Goal: Information Seeking & Learning: Learn about a topic

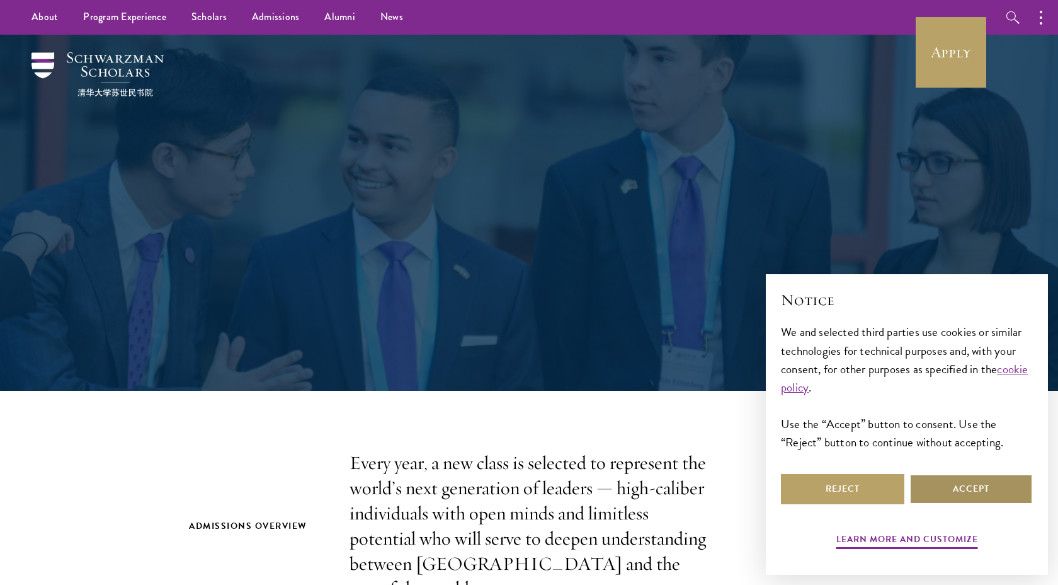
click at [958, 483] on button "Accept" at bounding box center [971, 489] width 123 height 30
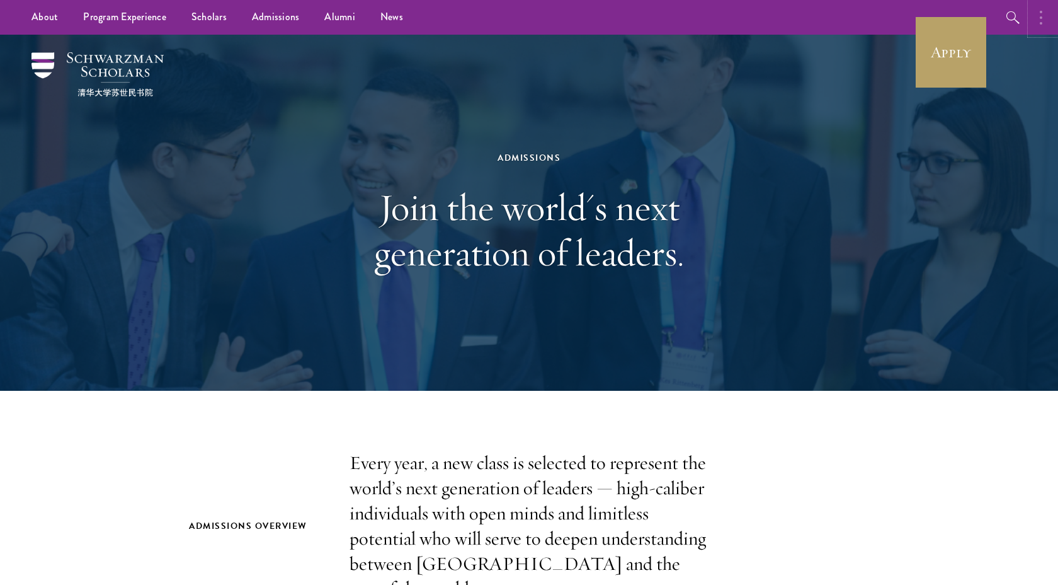
click at [1036, 21] on button "button" at bounding box center [1045, 17] width 28 height 35
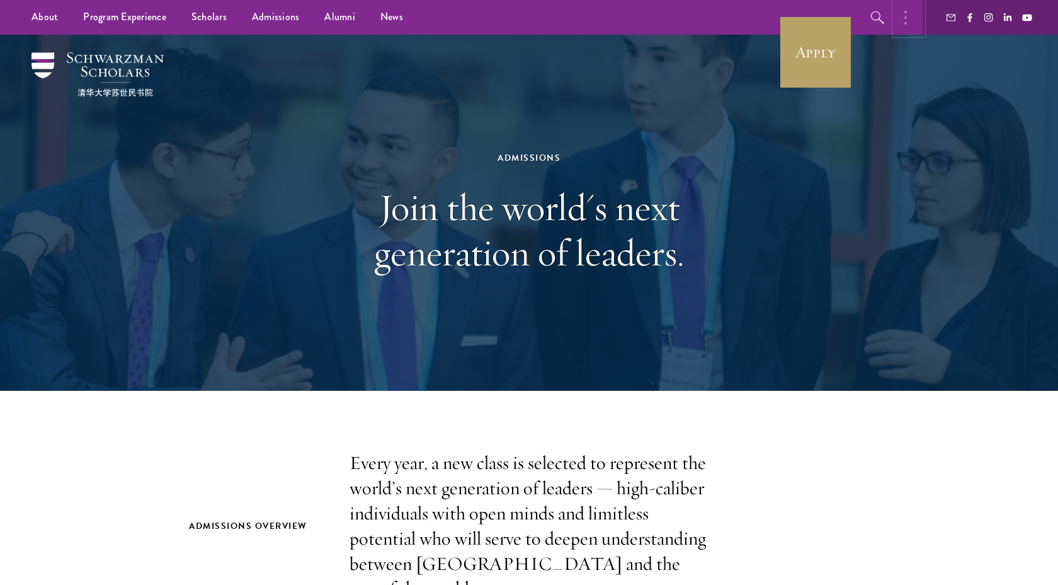
click at [918, 17] on button "button" at bounding box center [909, 17] width 28 height 35
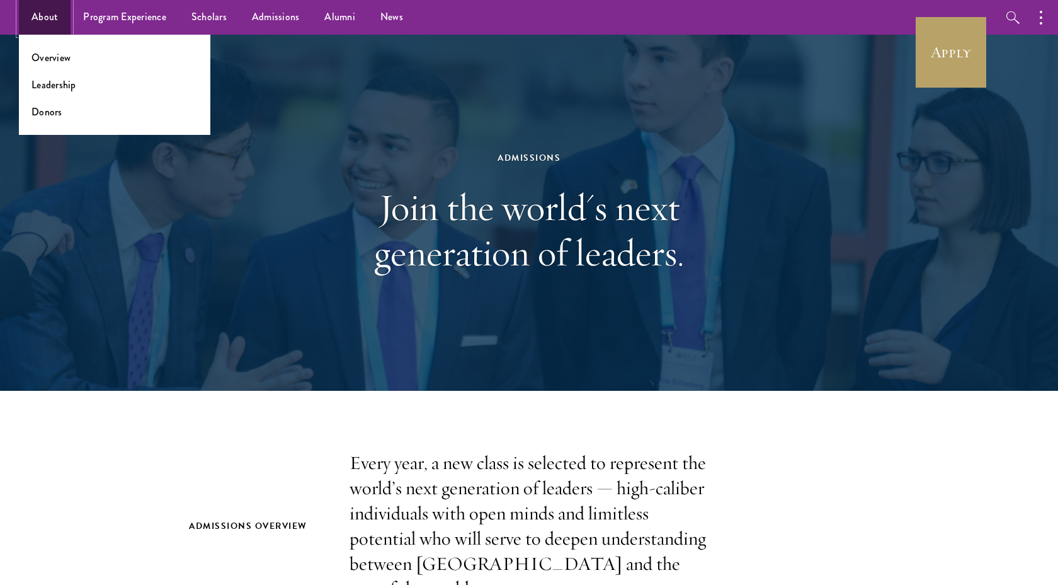
click at [40, 16] on link "About" at bounding box center [45, 17] width 52 height 35
